Goal: Task Accomplishment & Management: Manage account settings

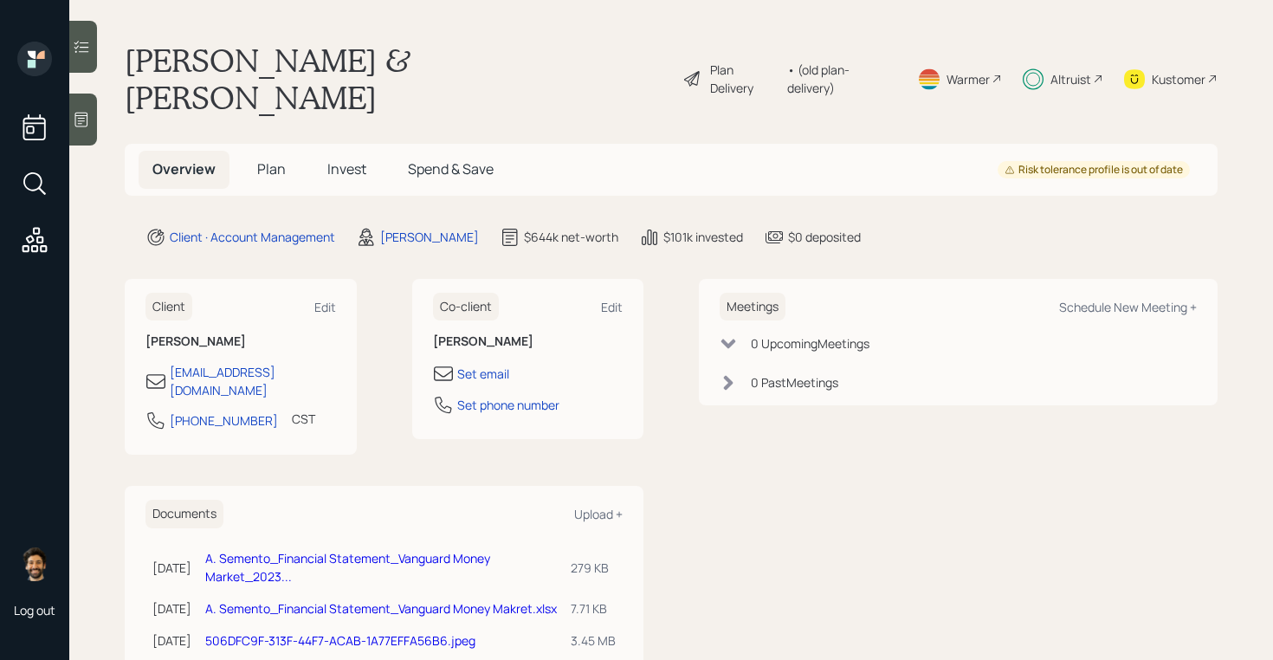
click at [342, 151] on h5 "Invest" at bounding box center [346, 169] width 67 height 37
